Goal: Information Seeking & Learning: Learn about a topic

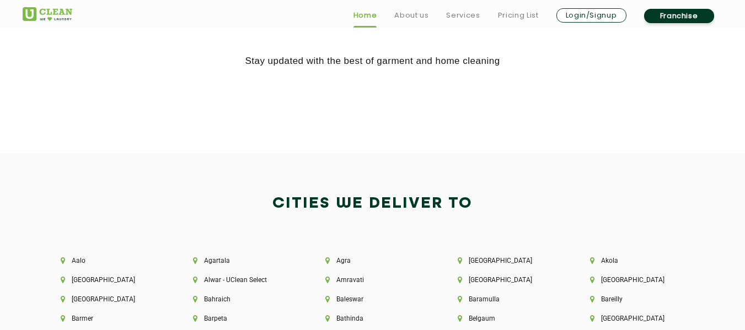
scroll to position [3154, 0]
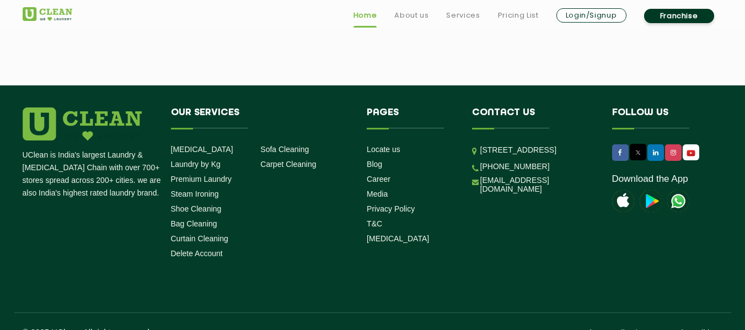
click at [574, 157] on p "[STREET_ADDRESS]" at bounding box center [537, 150] width 115 height 13
copy p "[GEOGRAPHIC_DATA]"
click at [430, 17] on ul "Home About us Services Pricing List Login/Signup Franchise" at bounding box center [533, 16] width 378 height 18
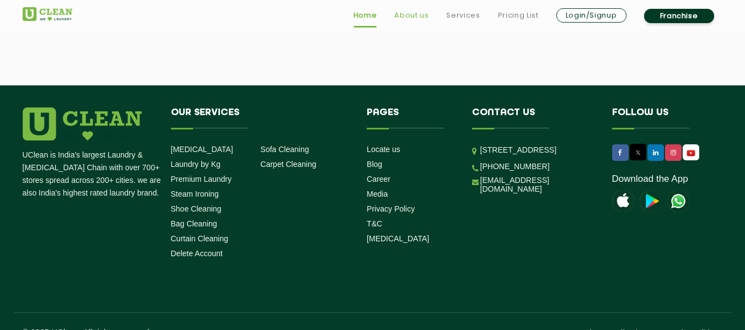
click at [422, 18] on link "About us" at bounding box center [411, 15] width 34 height 13
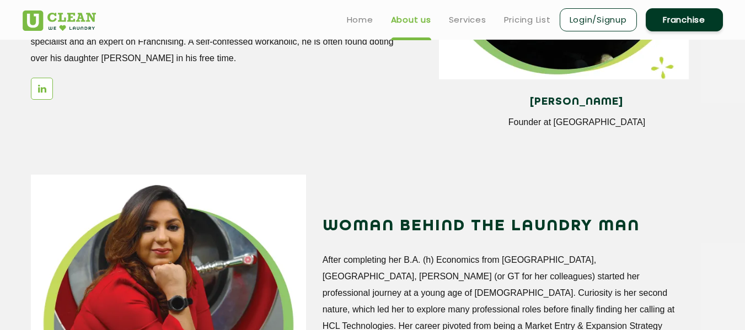
scroll to position [992, 0]
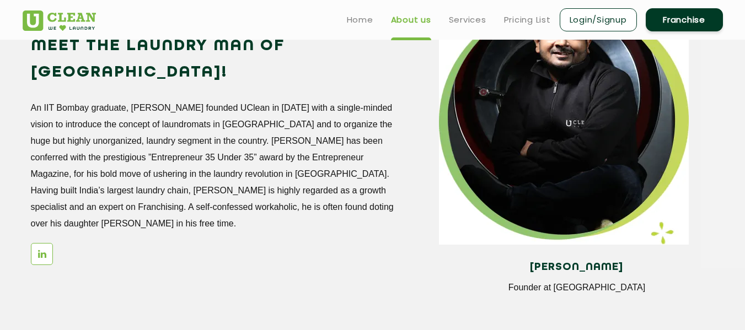
click at [567, 261] on h4 "[PERSON_NAME]" at bounding box center [576, 267] width 258 height 12
copy h4 "[PERSON_NAME]"
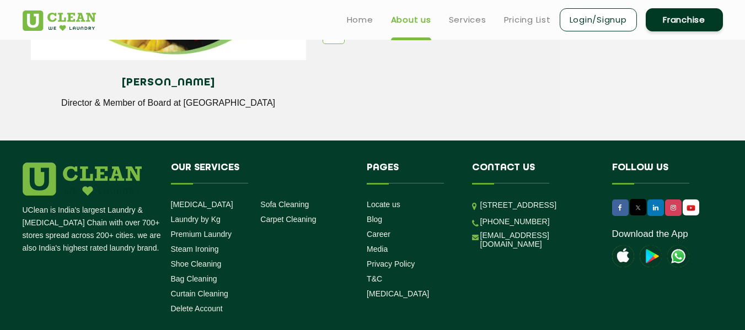
scroll to position [1401, 0]
